Goal: Transaction & Acquisition: Purchase product/service

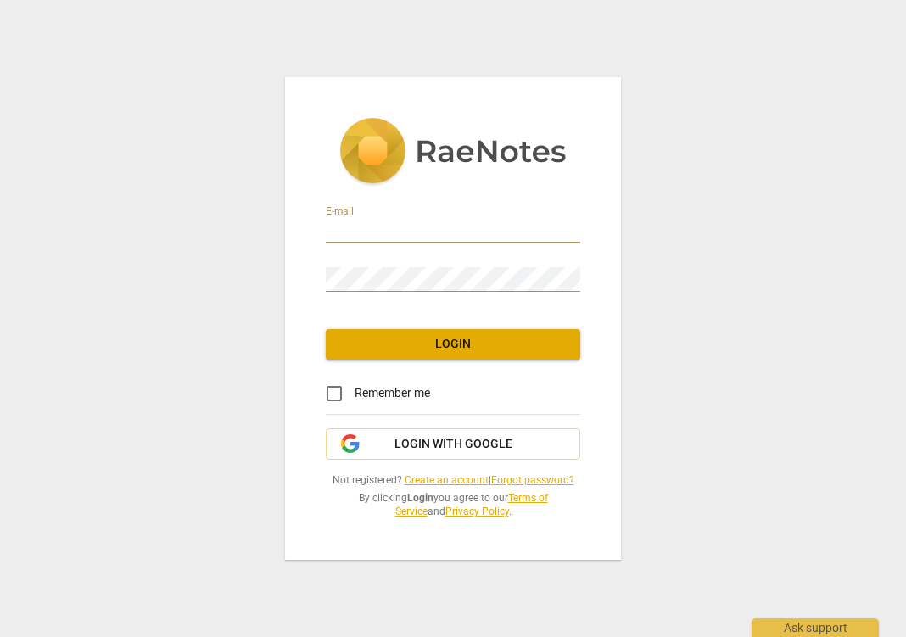
type input "jeannie@yogafarm.us"
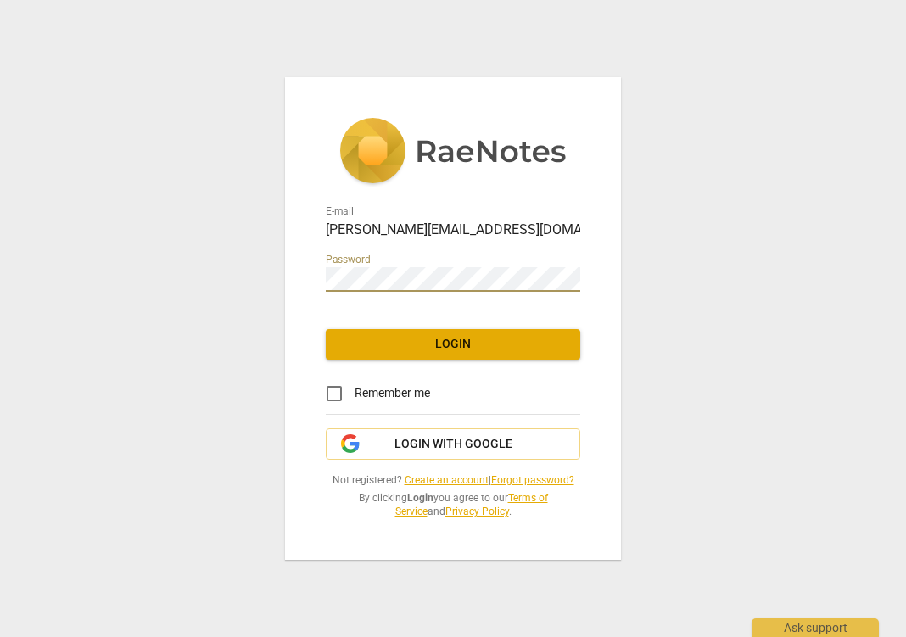
click at [439, 343] on span "Login" at bounding box center [452, 344] width 227 height 17
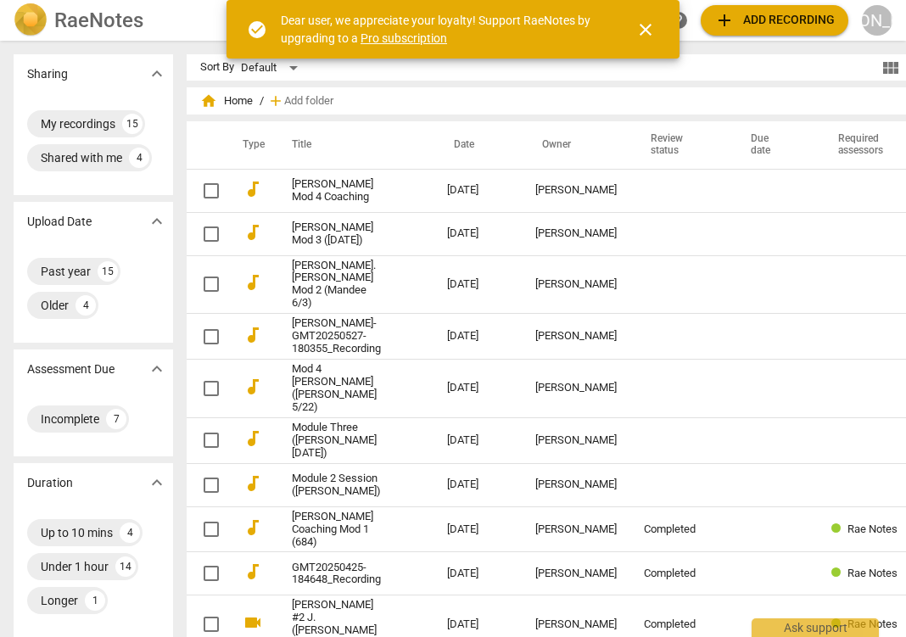
click at [651, 31] on span "close" at bounding box center [645, 30] width 20 height 20
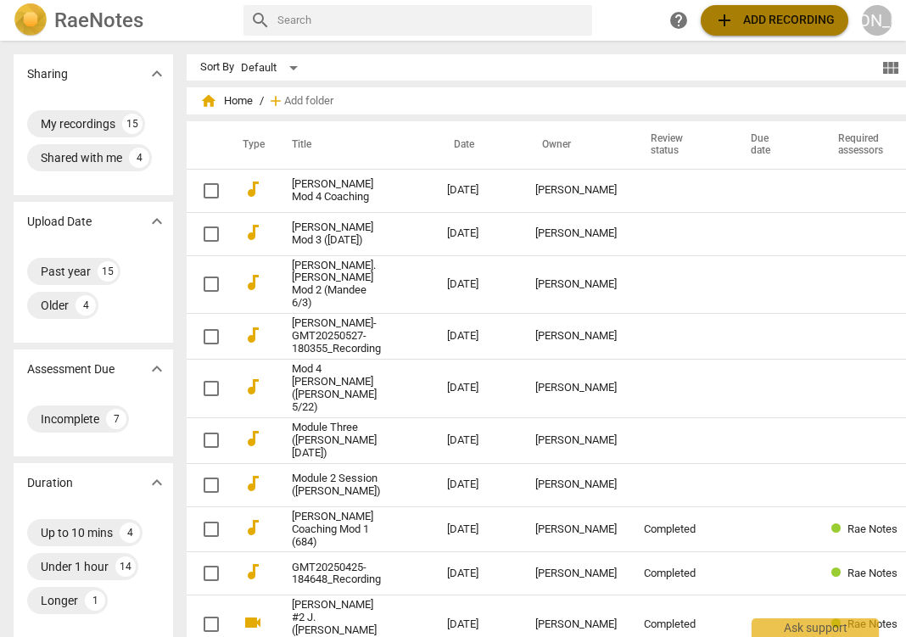
click at [784, 15] on span "add Add recording" at bounding box center [774, 20] width 120 height 20
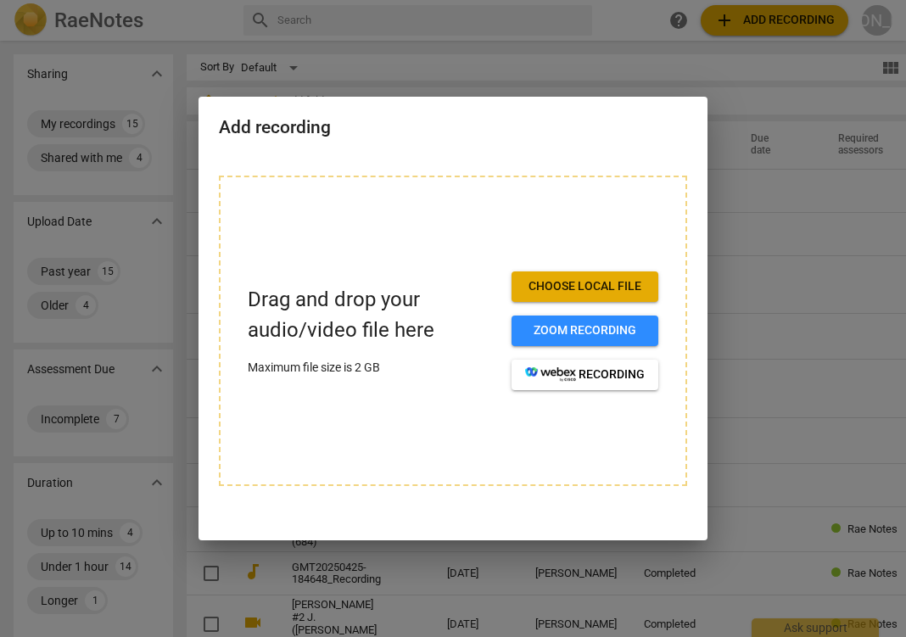
click at [644, 20] on div at bounding box center [453, 318] width 906 height 637
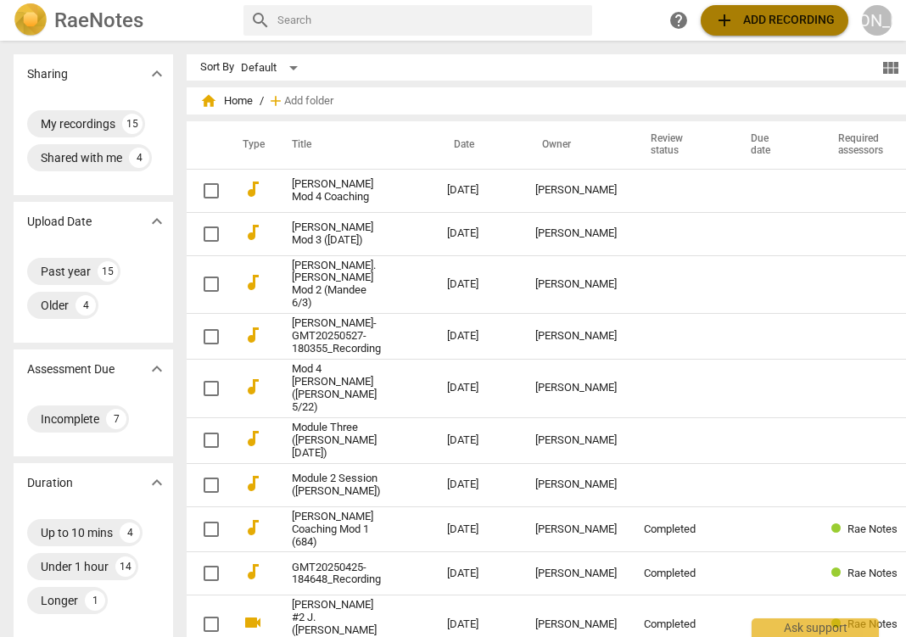
click at [789, 20] on span "add Add recording" at bounding box center [774, 20] width 120 height 20
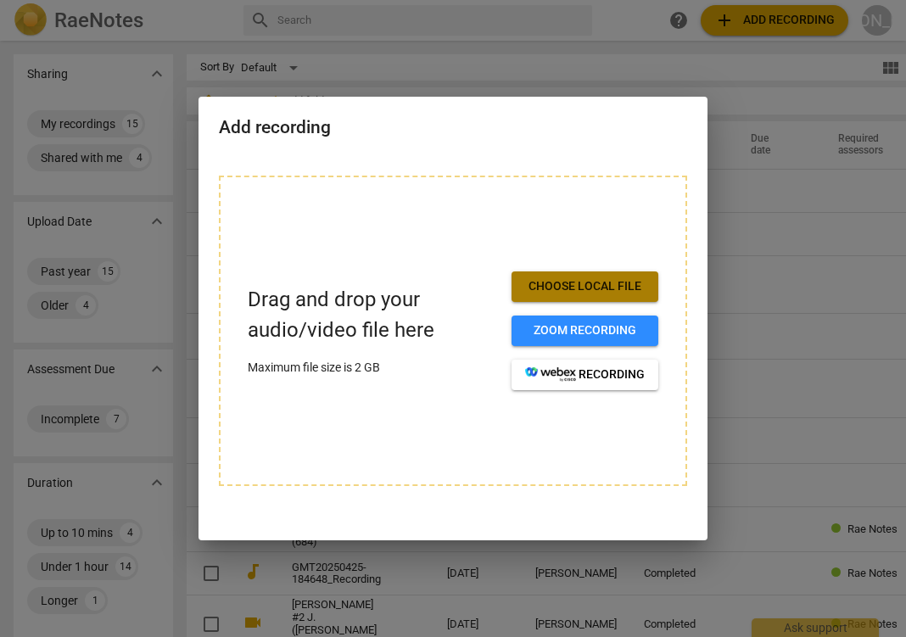
click at [577, 285] on span "Choose local file" at bounding box center [585, 286] width 120 height 17
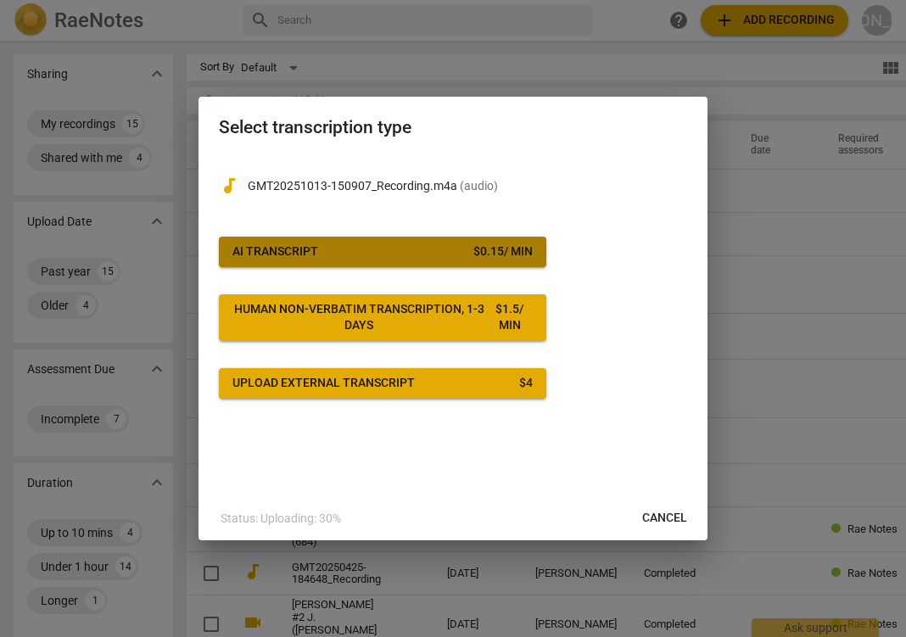
click at [448, 244] on span "AI Transcript $ 0.15 / min" at bounding box center [382, 251] width 300 height 17
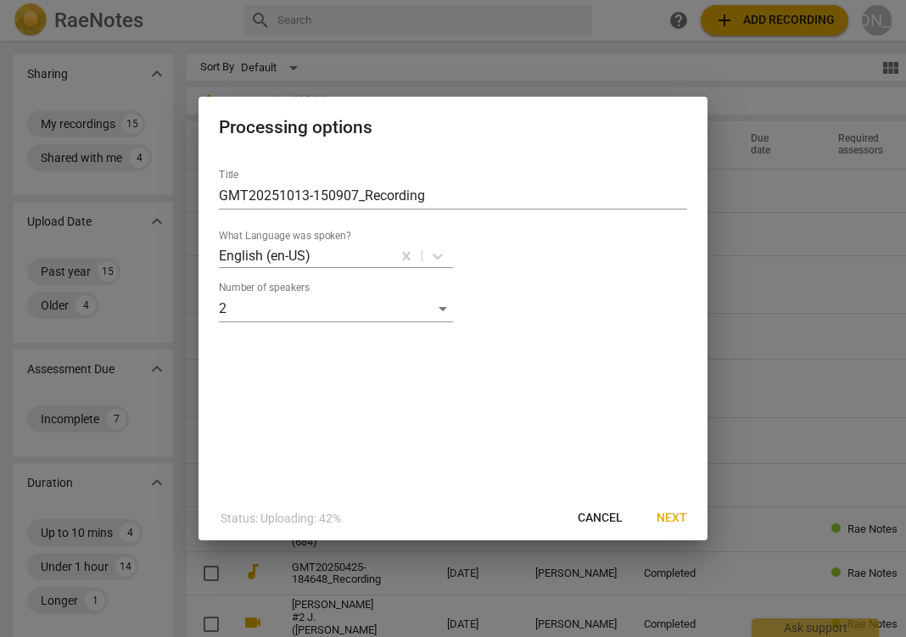
click at [674, 516] on span "Next" at bounding box center [671, 518] width 31 height 17
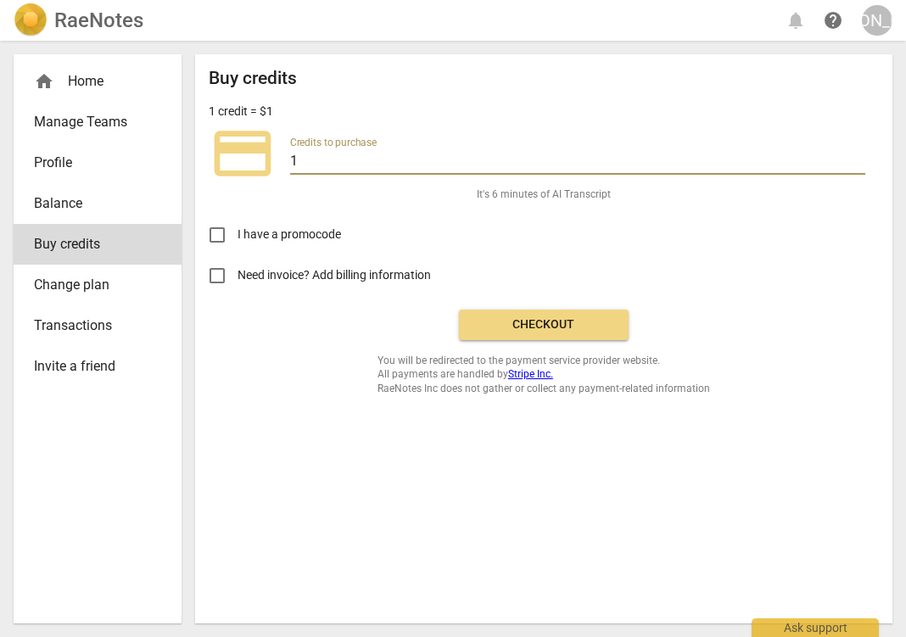
drag, startPoint x: 310, startPoint y: 154, endPoint x: 282, endPoint y: 159, distance: 28.4
click at [282, 159] on div "credit_card Credits to purchase 1" at bounding box center [544, 154] width 670 height 68
type input "25"
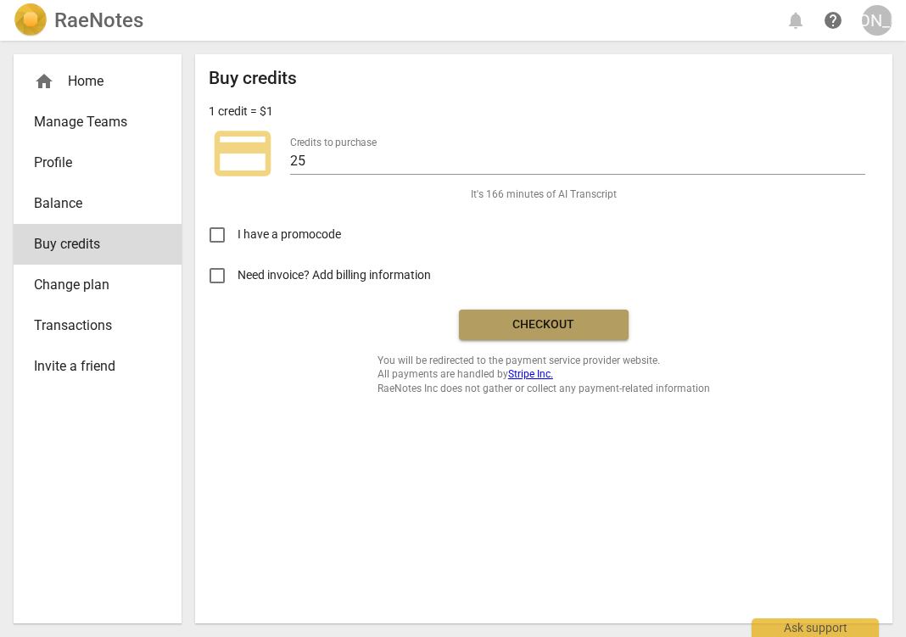
click at [566, 320] on span "Checkout" at bounding box center [543, 324] width 142 height 17
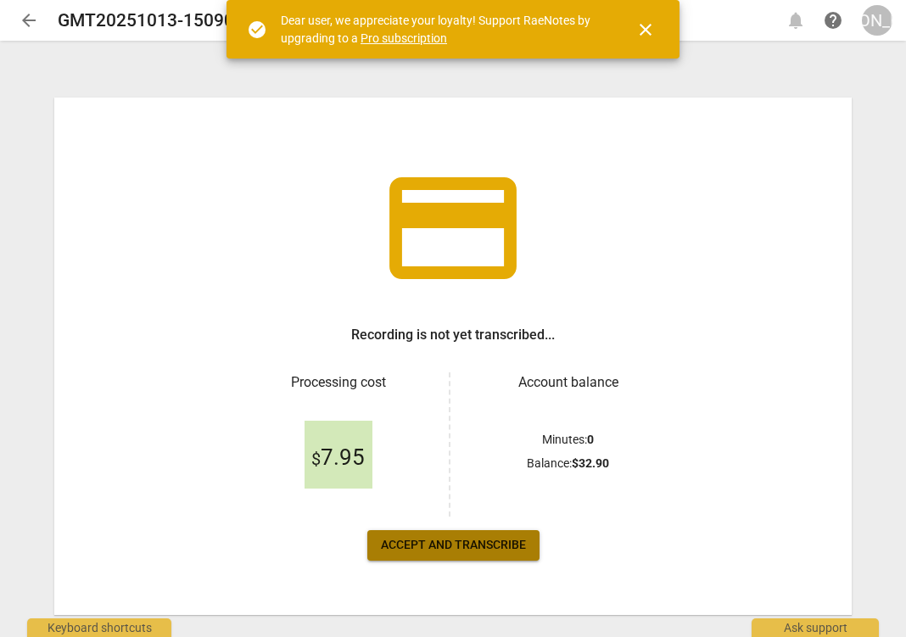
click at [471, 543] on span "Accept and transcribe" at bounding box center [453, 545] width 145 height 17
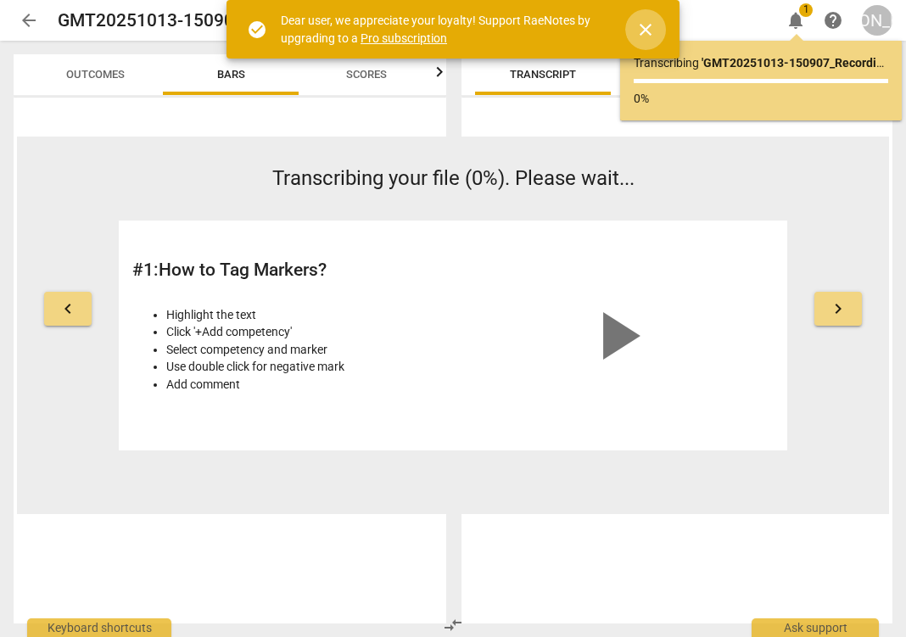
click at [640, 22] on span "close" at bounding box center [645, 30] width 20 height 20
